Goal: Find specific page/section: Find specific page/section

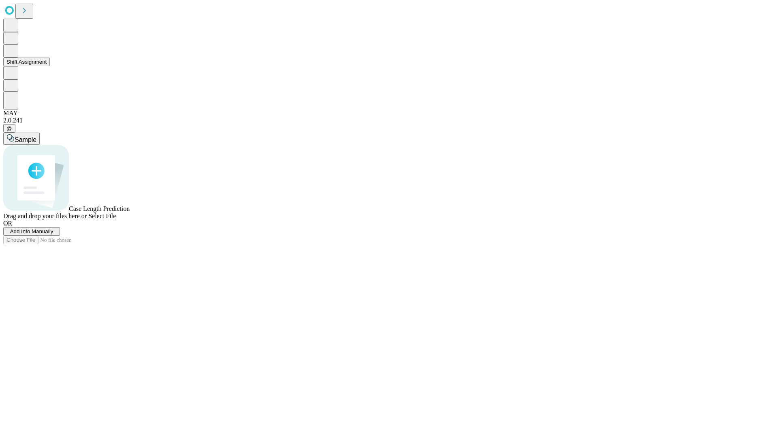
click at [50, 66] on button "Shift Assignment" at bounding box center [26, 62] width 47 height 9
